Goal: Information Seeking & Learning: Learn about a topic

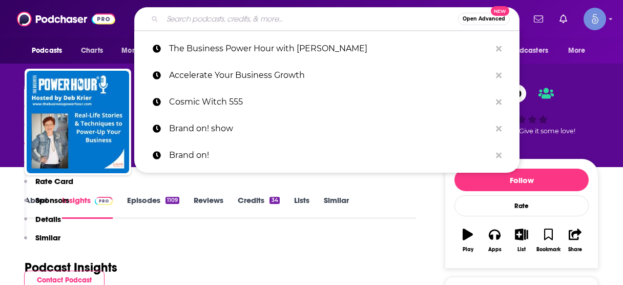
click at [334, 20] on input "Search podcasts, credits, & more..." at bounding box center [309, 19] width 295 height 16
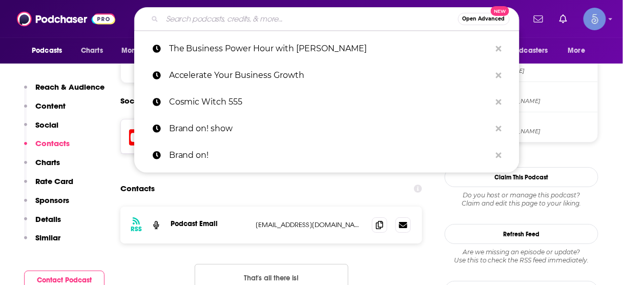
type input "THINK Business with [PERSON_NAME]"
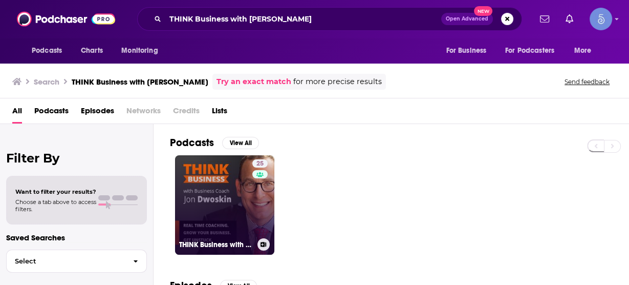
click at [234, 194] on link "25 THINK Business with [PERSON_NAME]" at bounding box center [224, 204] width 99 height 99
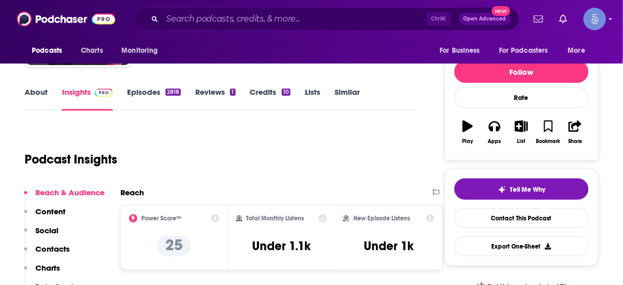
scroll to position [123, 0]
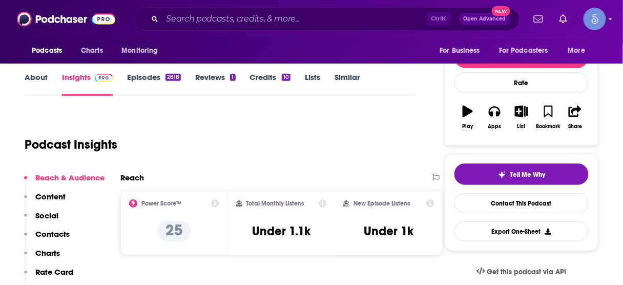
click at [59, 235] on p "Contacts" at bounding box center [52, 234] width 34 height 10
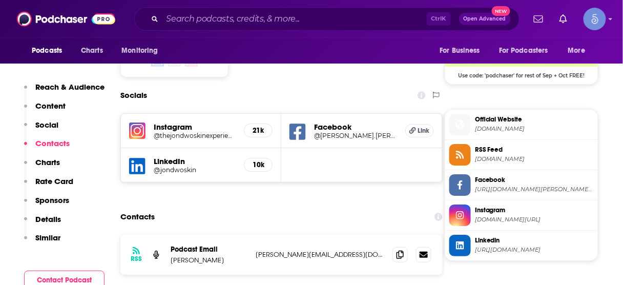
scroll to position [865, 0]
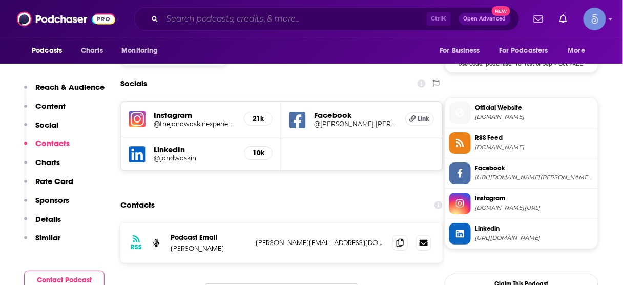
click at [304, 24] on input "Search podcasts, credits, & more..." at bounding box center [294, 19] width 264 height 16
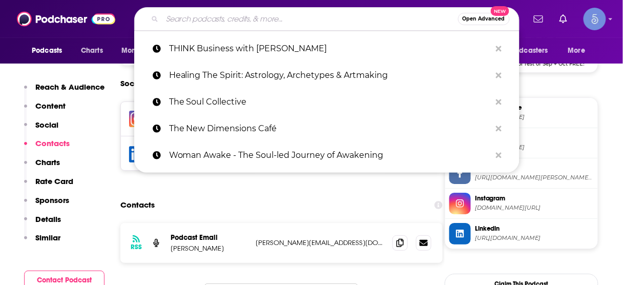
paste input "ROI Podcast — the #1 Entrepreneurial Business meets Comedy podcast hosted by [P…"
type input "ROI Podcast — the #1 Entrepreneurial Business meets Comedy podcast hosted by [P…"
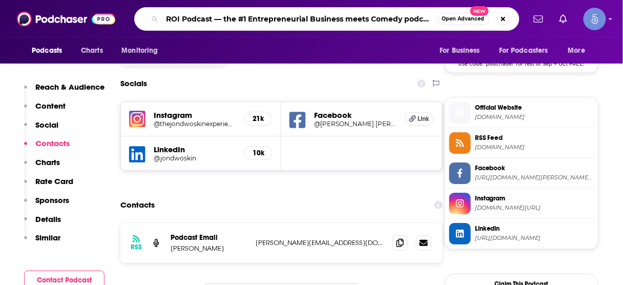
scroll to position [0, 145]
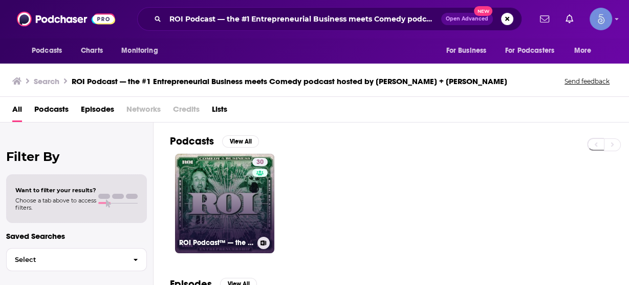
click at [234, 205] on link "30 ROI Podcast™ — the #1 Entrepreneurial Business meets Comedy podcast hosted b…" at bounding box center [224, 203] width 99 height 99
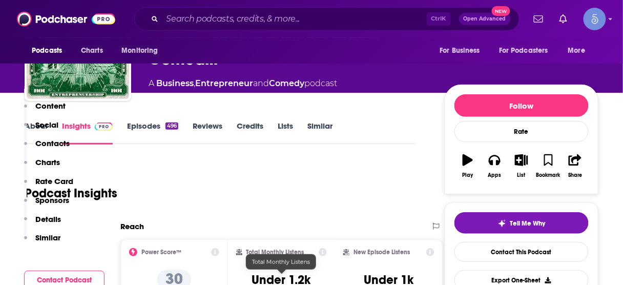
scroll to position [205, 0]
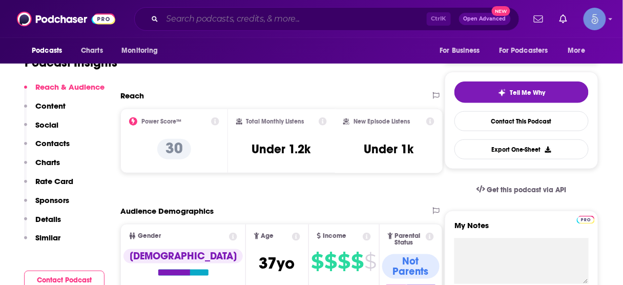
click at [283, 19] on input "Search podcasts, credits, & more..." at bounding box center [294, 19] width 264 height 16
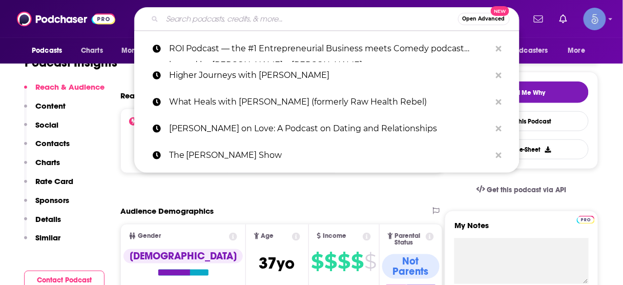
paste input "Zen Business - Mindfulness, Hustle and Fulfillment"
type input "Zen Business - Mindfulness, Hustle and Fulfillment"
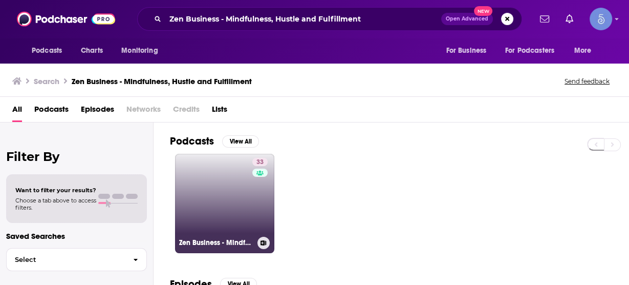
click at [225, 182] on link "33 Zen Business - Mindfulness, Hustle and Fulfillment" at bounding box center [224, 203] width 99 height 99
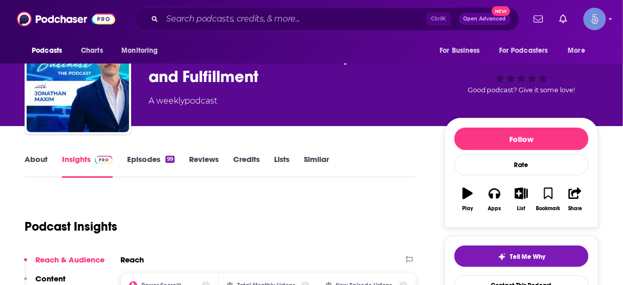
scroll to position [123, 0]
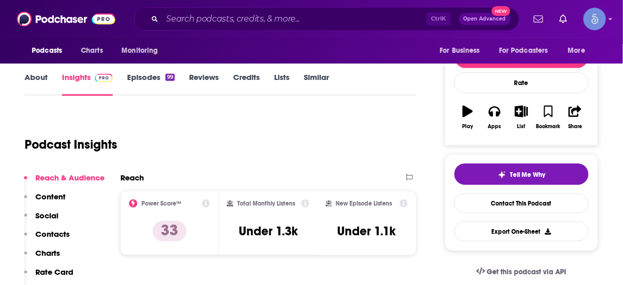
click at [59, 232] on p "Contacts" at bounding box center [52, 234] width 34 height 10
click at [60, 236] on p "Contacts" at bounding box center [52, 234] width 34 height 10
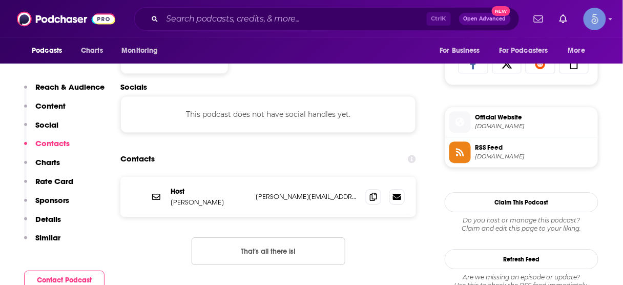
scroll to position [686, 0]
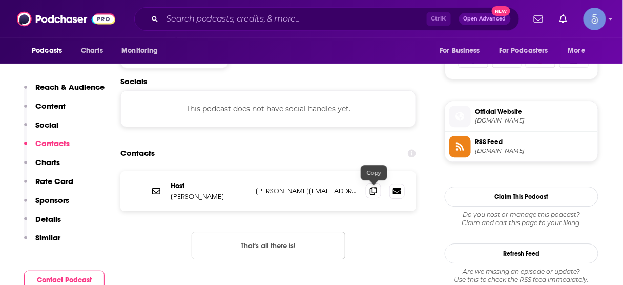
click at [372, 189] on icon at bounding box center [373, 190] width 7 height 8
click at [322, 23] on input "Search podcasts, credits, & more..." at bounding box center [294, 19] width 264 height 16
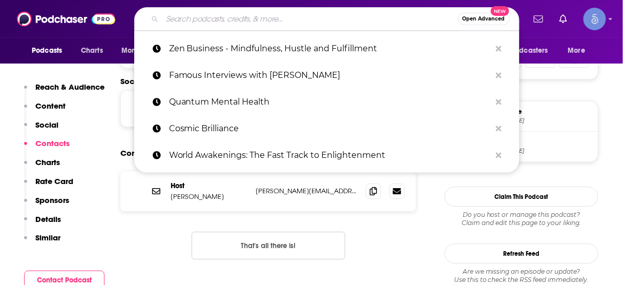
paste input "Woman Owned: The Growth Podcast for Women Entrepreneurs"
type input "Woman Owned: The Growth Podcast for Women Entrepreneurs"
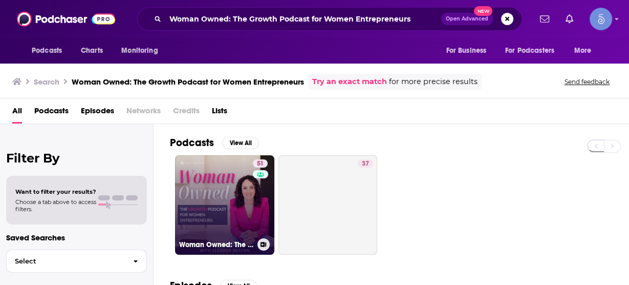
click at [228, 194] on link "51 Woman Owned: The Growth Podcast for Women Entrepreneurs" at bounding box center [224, 204] width 99 height 99
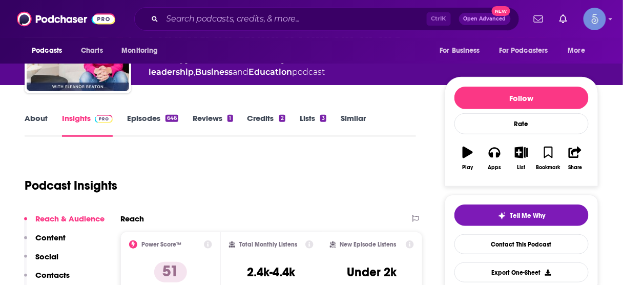
scroll to position [123, 0]
